Goal: Task Accomplishment & Management: Manage account settings

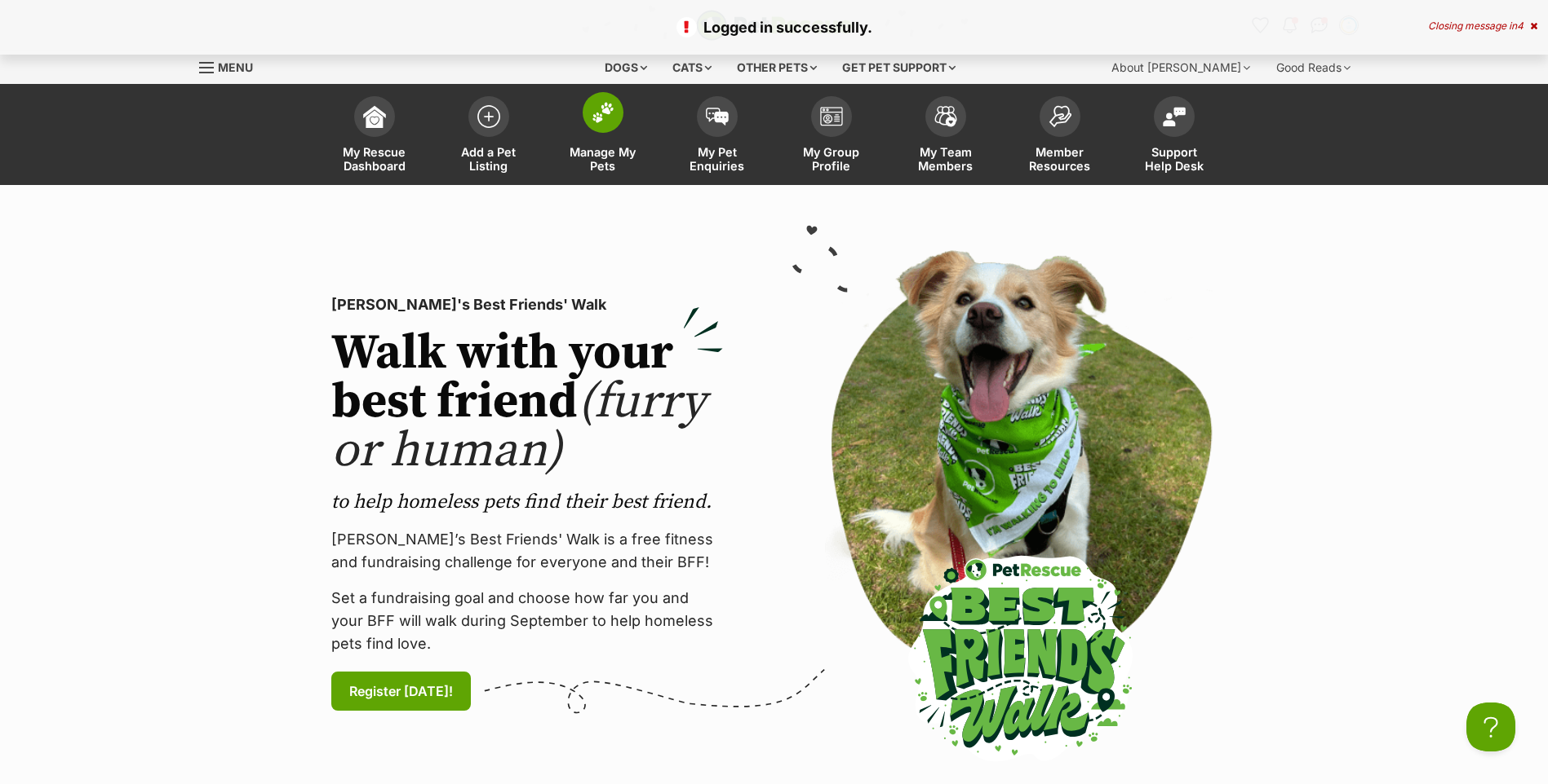
click at [550, 132] on link "Manage My Pets" at bounding box center [603, 136] width 115 height 97
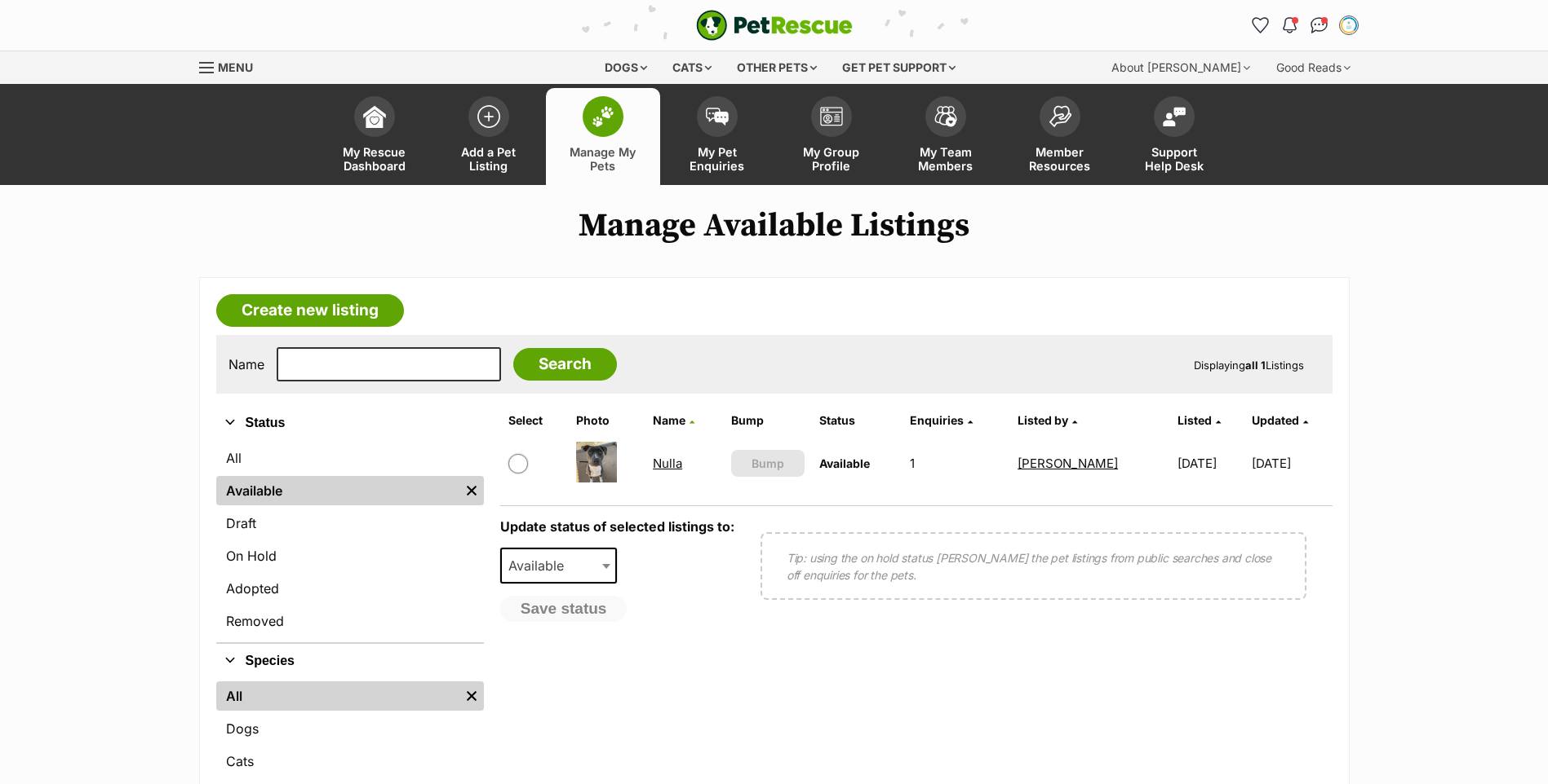
click at [513, 459] on input "checkbox" at bounding box center [518, 464] width 20 height 20
checkbox input "true"
click at [545, 565] on span "Available" at bounding box center [541, 566] width 78 height 23
select select "rehomed"
click at [556, 615] on button "Save status" at bounding box center [564, 609] width 129 height 28
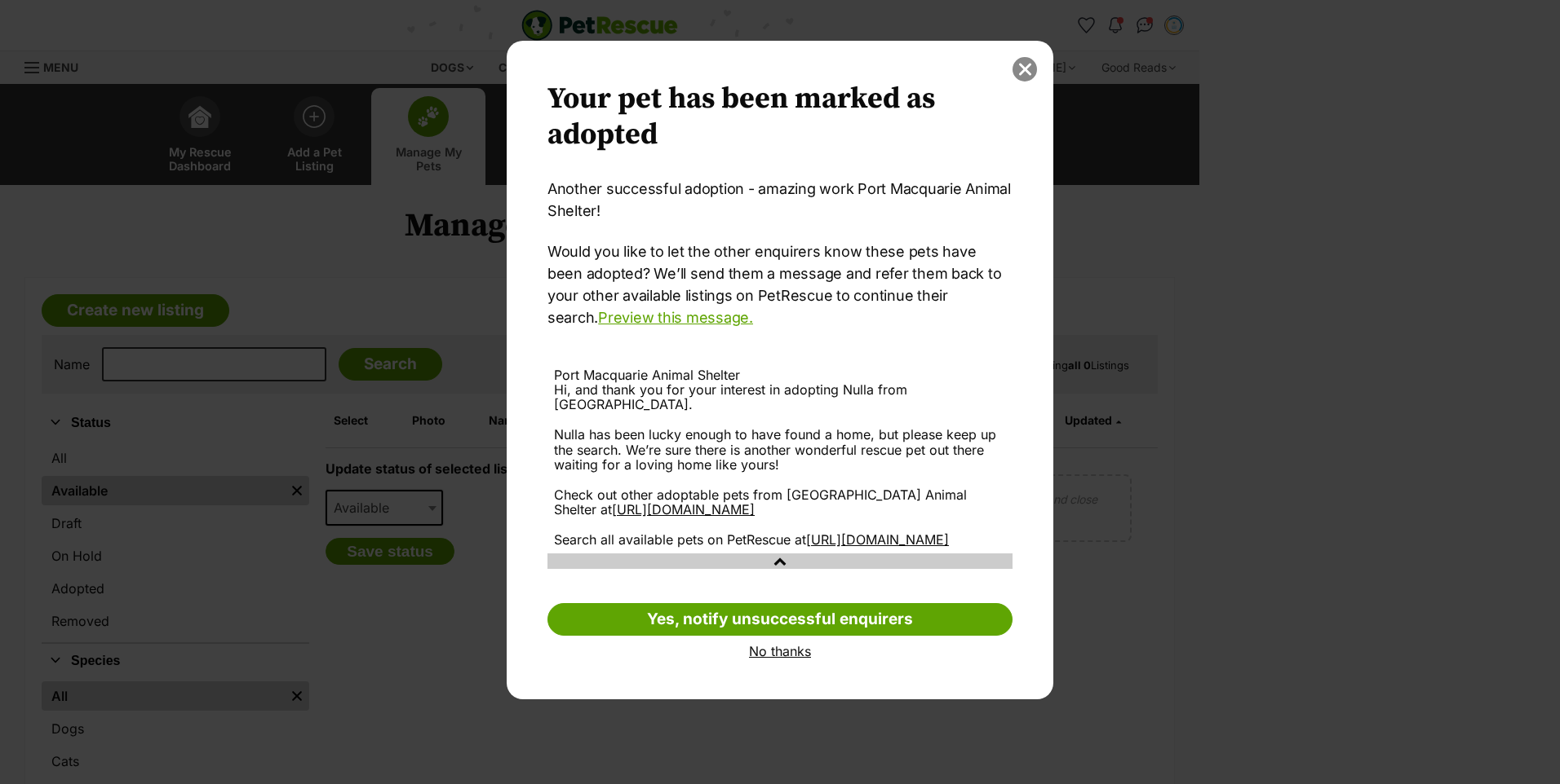
click at [1034, 65] on button "close" at bounding box center [1025, 70] width 25 height 25
